Goal: Information Seeking & Learning: Find specific fact

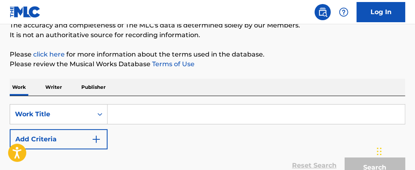
scroll to position [87, 0]
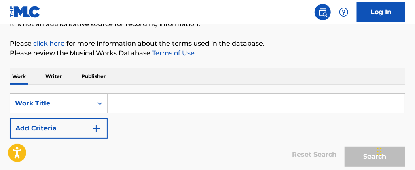
click at [197, 112] on input "Search Form" at bounding box center [257, 103] width 298 height 19
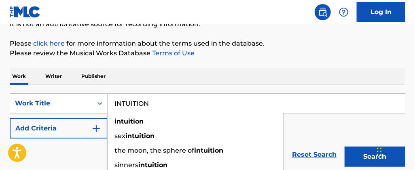
type input "INTUITION"
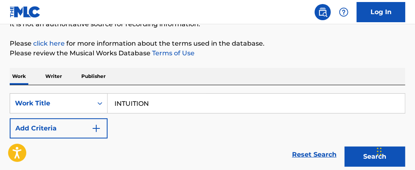
click at [62, 155] on div "Reset Search Search" at bounding box center [208, 155] width 396 height 32
click at [80, 134] on button "Add Criteria" at bounding box center [59, 129] width 98 height 20
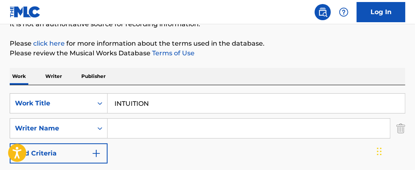
click at [126, 124] on input "Search Form" at bounding box center [249, 128] width 283 height 19
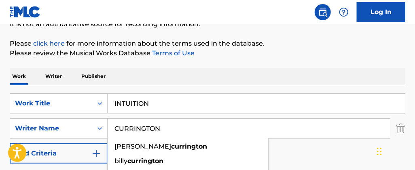
type input "CURRINGTON"
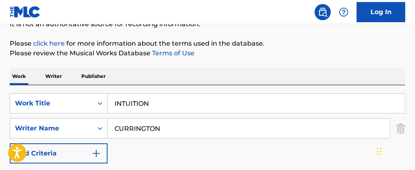
click at [314, 40] on p "Please click here for more information about the terms used in the database." at bounding box center [208, 44] width 396 height 10
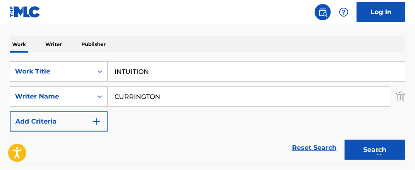
scroll to position [122, 0]
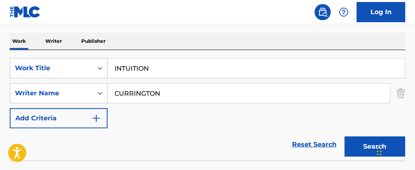
click at [361, 146] on button "Search" at bounding box center [375, 147] width 61 height 20
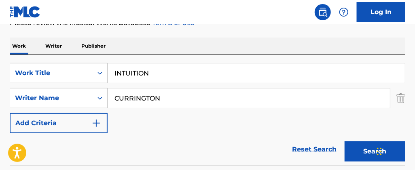
scroll to position [104, 0]
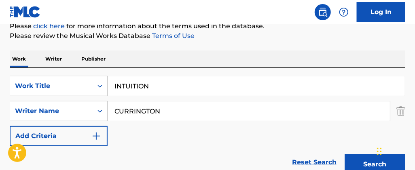
click at [145, 87] on input "INTUITION" at bounding box center [257, 86] width 298 height 19
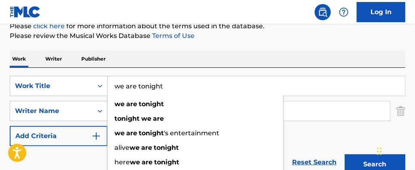
type input "we are tonight"
click at [345, 155] on button "Search" at bounding box center [375, 165] width 61 height 20
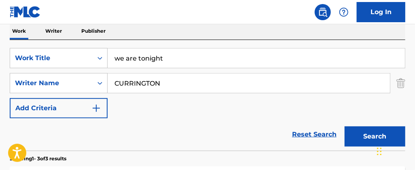
scroll to position [134, 0]
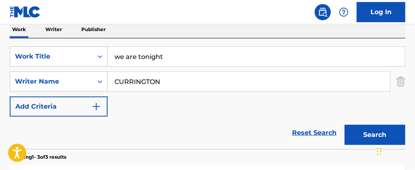
click at [370, 134] on button "Search" at bounding box center [375, 135] width 61 height 20
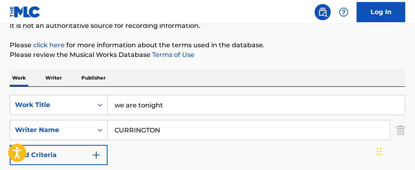
scroll to position [77, 0]
